Goal: Share content

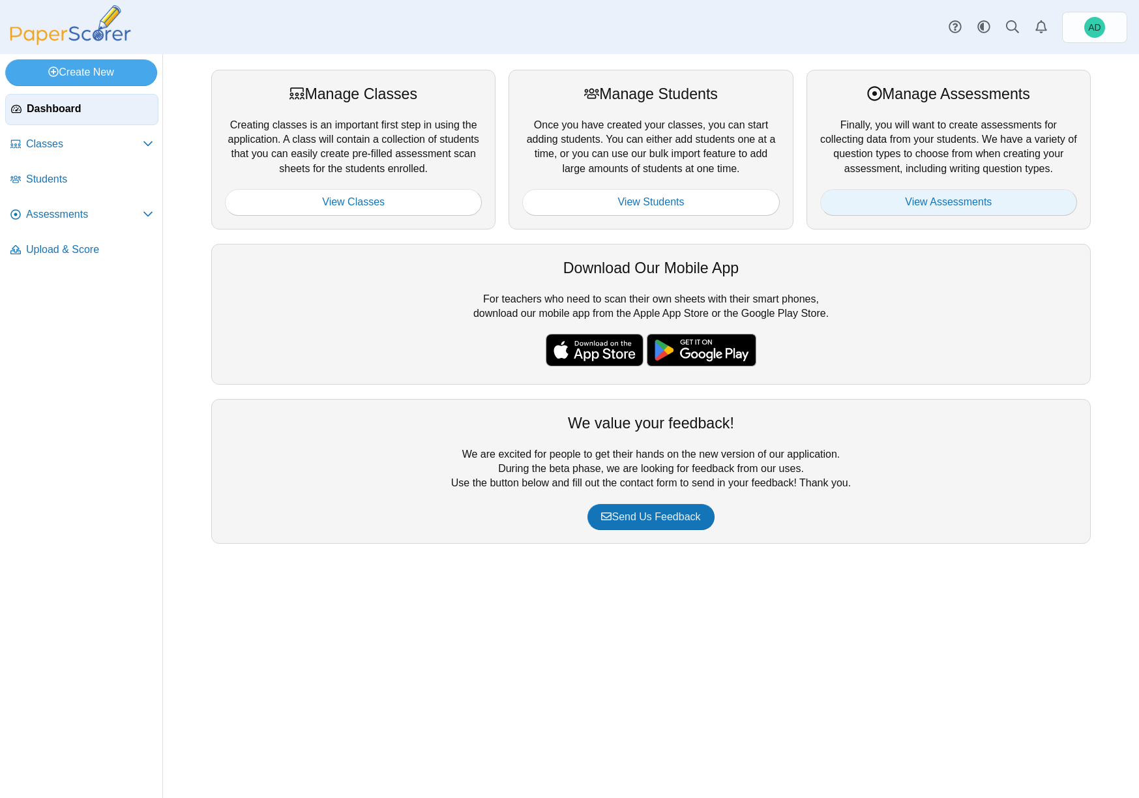
click at [961, 201] on link "View Assessments" at bounding box center [948, 202] width 257 height 26
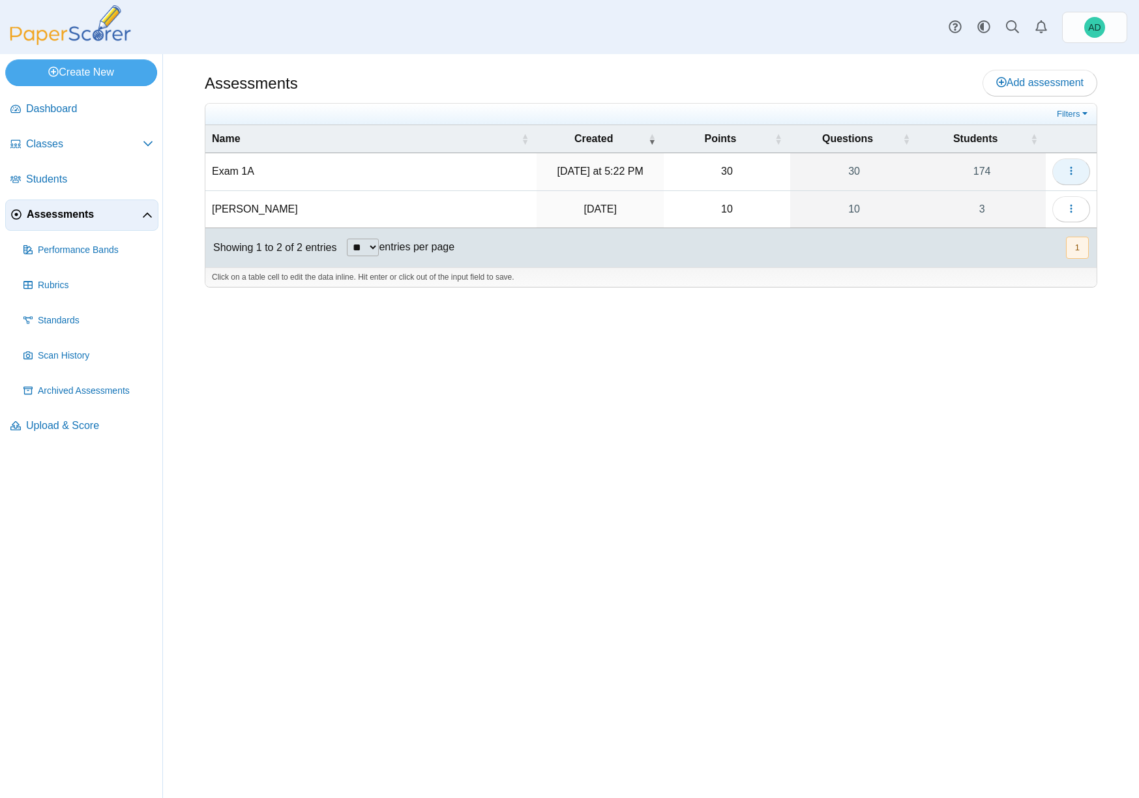
click at [1074, 173] on icon "button" at bounding box center [1071, 171] width 10 height 10
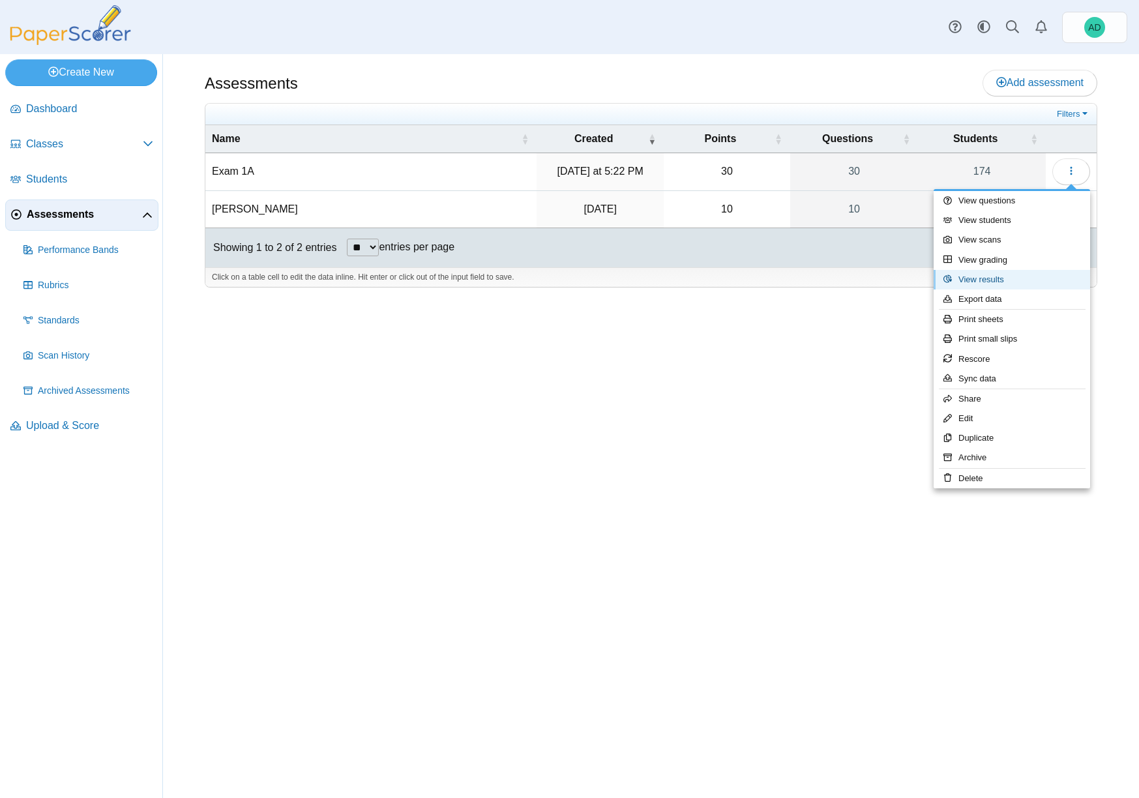
click at [996, 281] on link "View results" at bounding box center [1011, 280] width 156 height 20
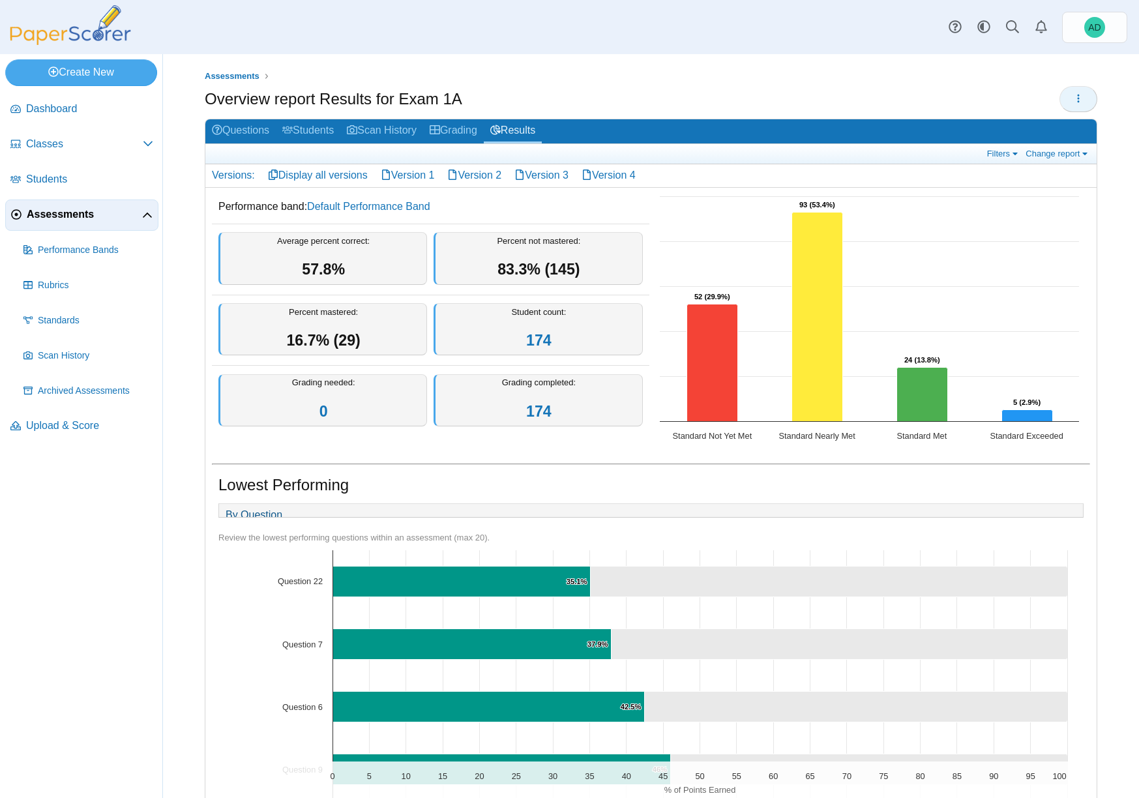
click at [1077, 98] on use "button" at bounding box center [1078, 98] width 2 height 8
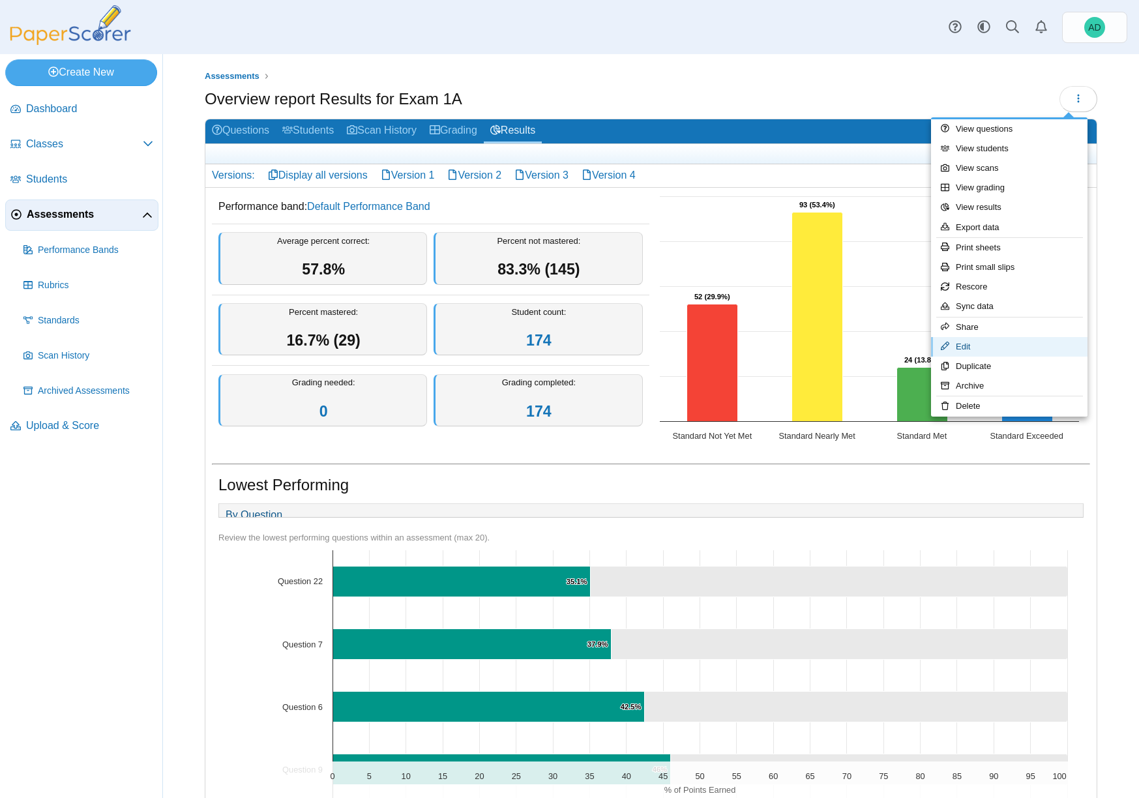
click at [962, 345] on link "Edit" at bounding box center [1009, 347] width 156 height 20
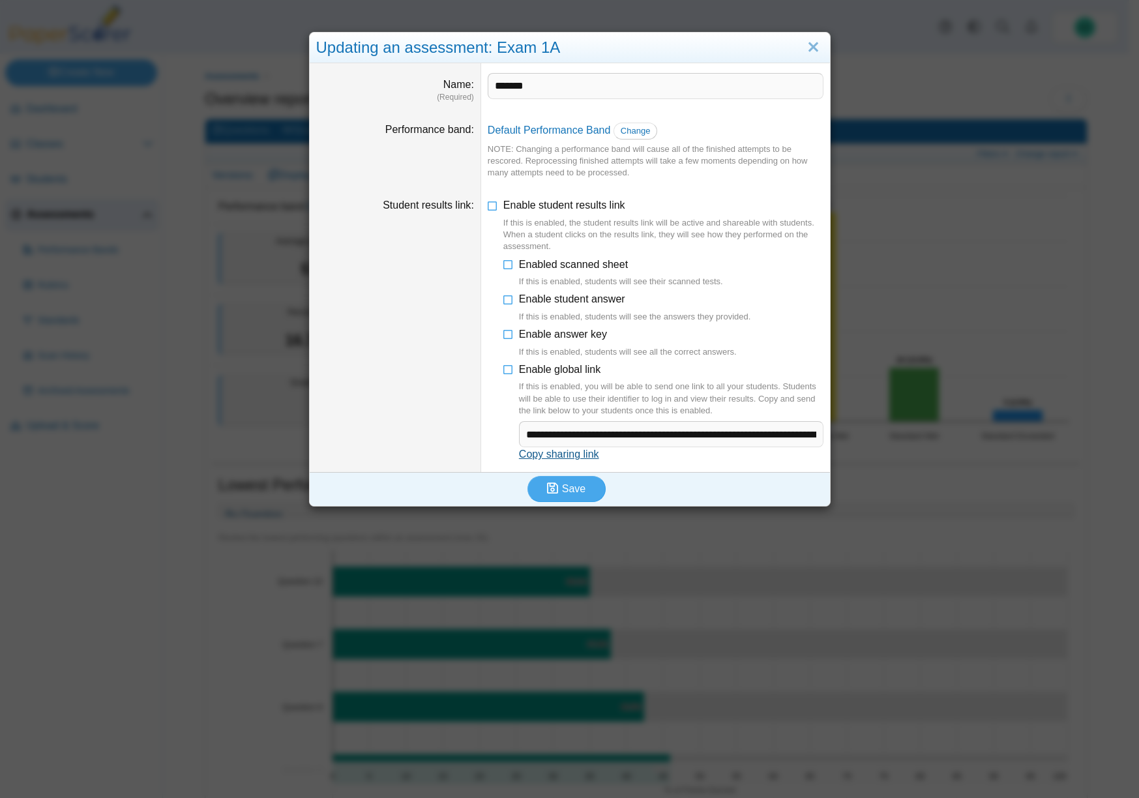
click at [579, 455] on link "Copy sharing link" at bounding box center [559, 453] width 80 height 11
type textarea "**********"
